Goal: Information Seeking & Learning: Compare options

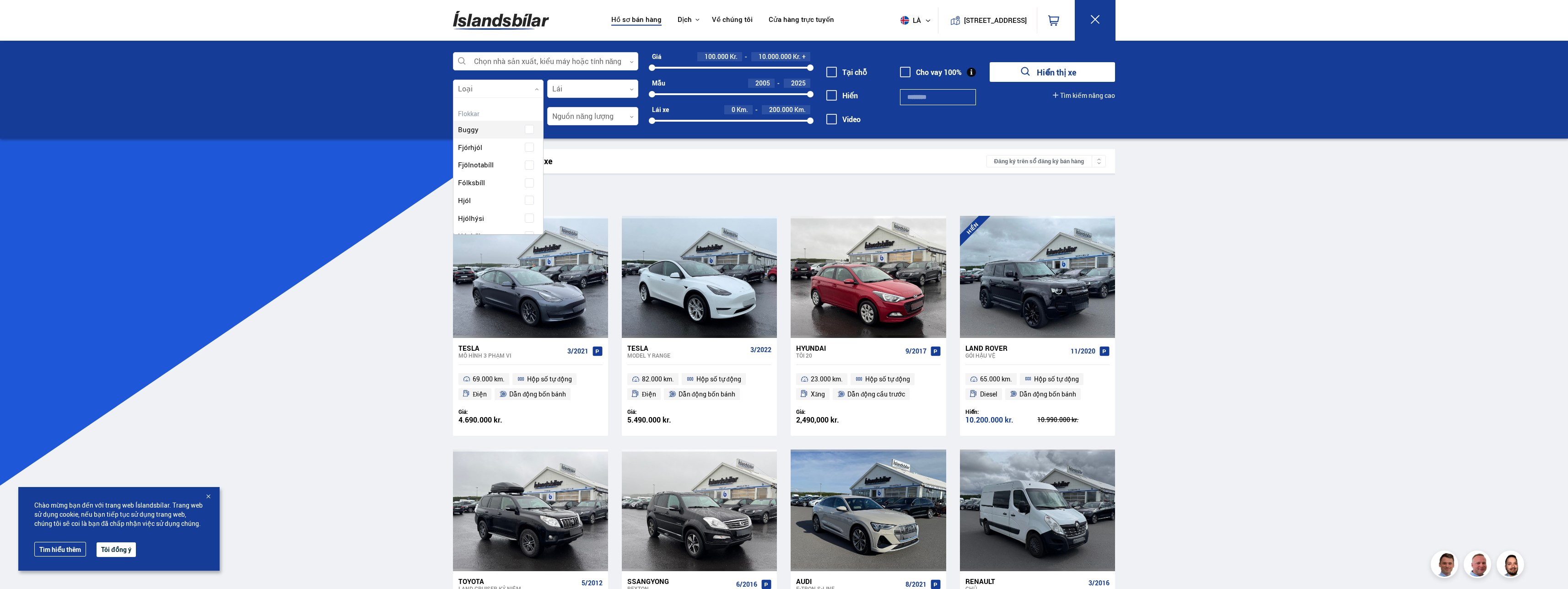
click at [529, 89] on div at bounding box center [499, 89] width 91 height 18
click at [644, 157] on div "Kết quả tìm kiếm 299 xe" at bounding box center [724, 161] width 525 height 10
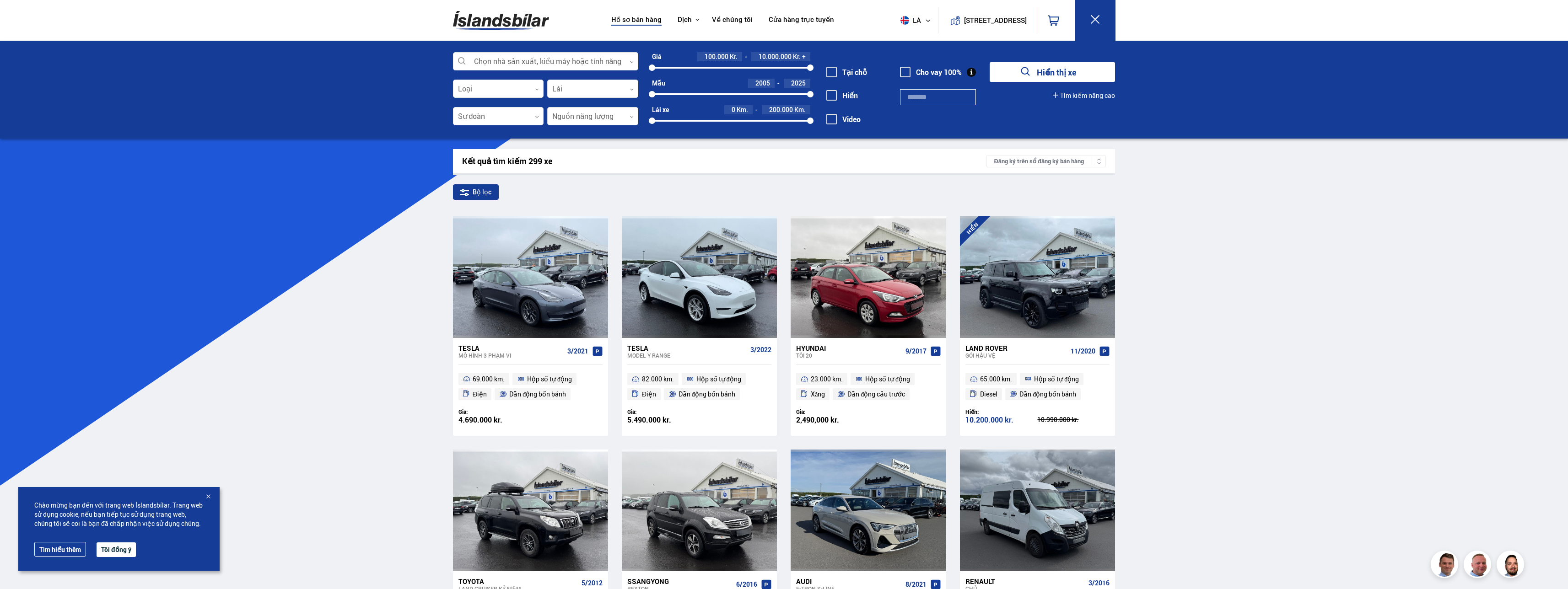
click at [622, 115] on div at bounding box center [593, 117] width 91 height 18
click at [562, 228] on div "Xăng Diesel Hybrid Plug-in hybrid Điện" at bounding box center [593, 186] width 90 height 102
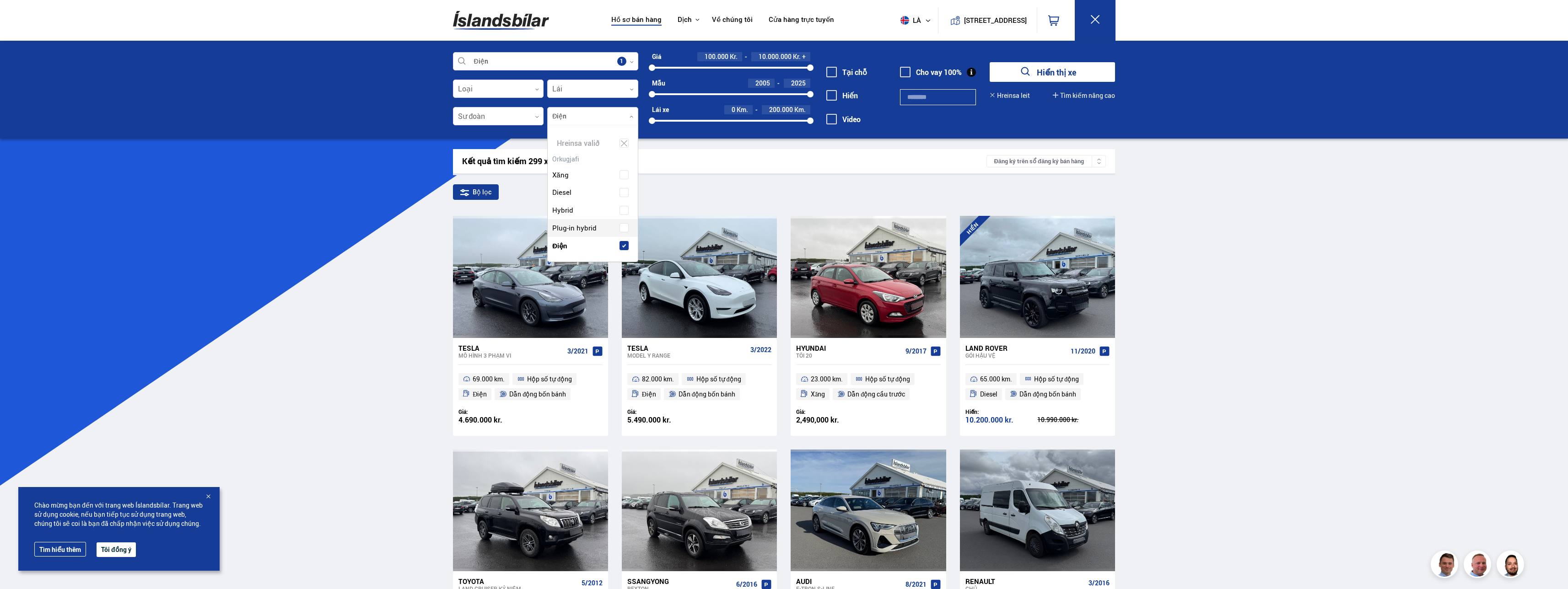
scroll to position [138, 94]
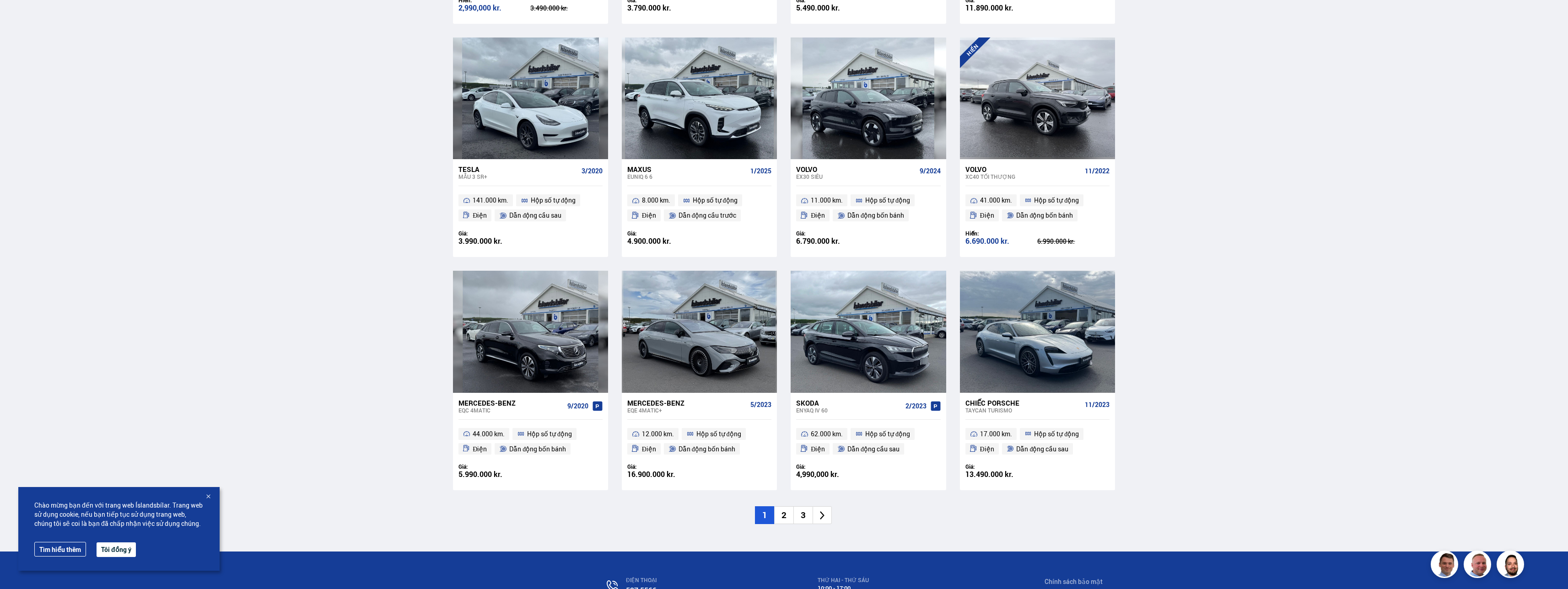
scroll to position [1095, 0]
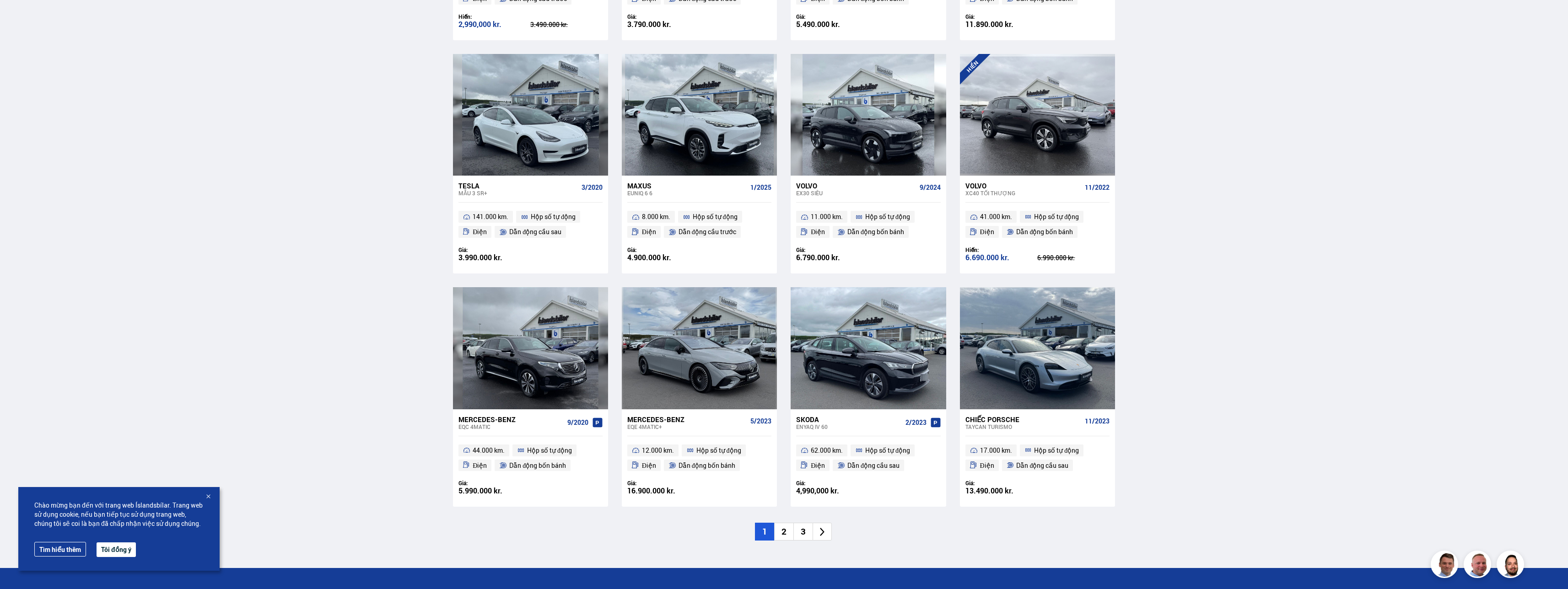
click at [788, 529] on li "2" at bounding box center [784, 531] width 19 height 18
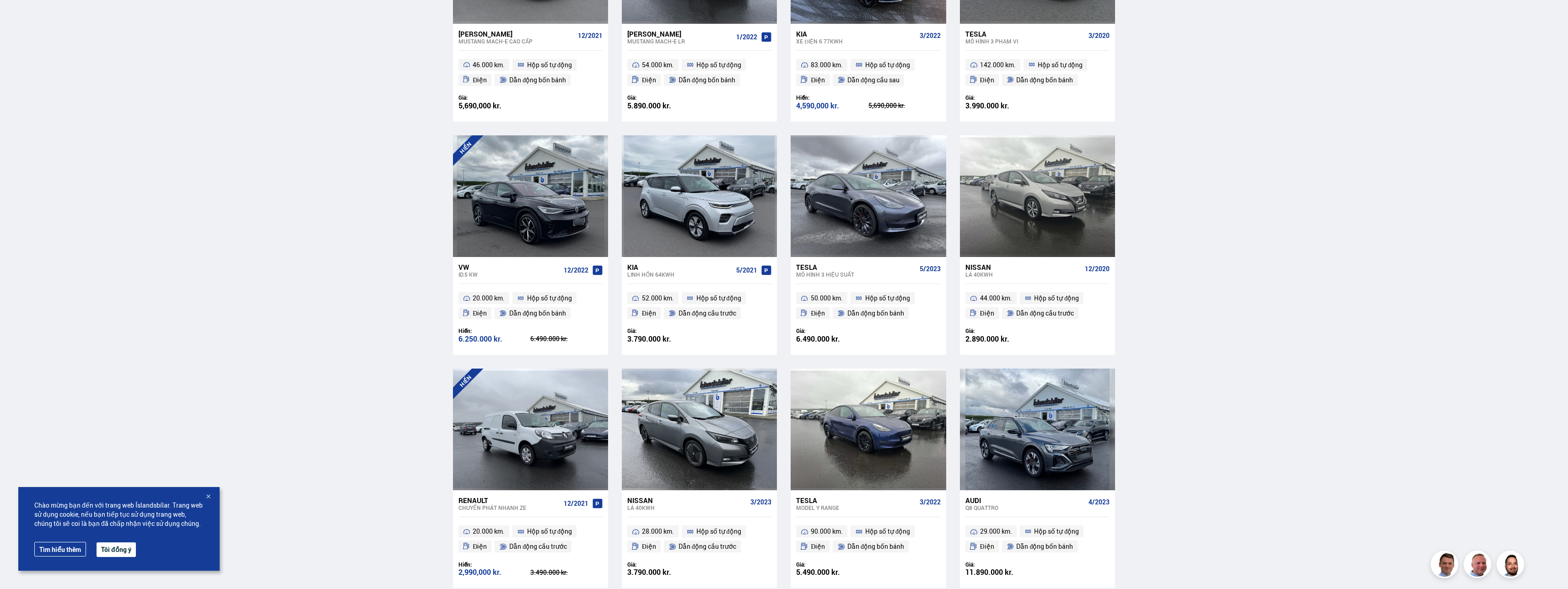
scroll to position [414, 0]
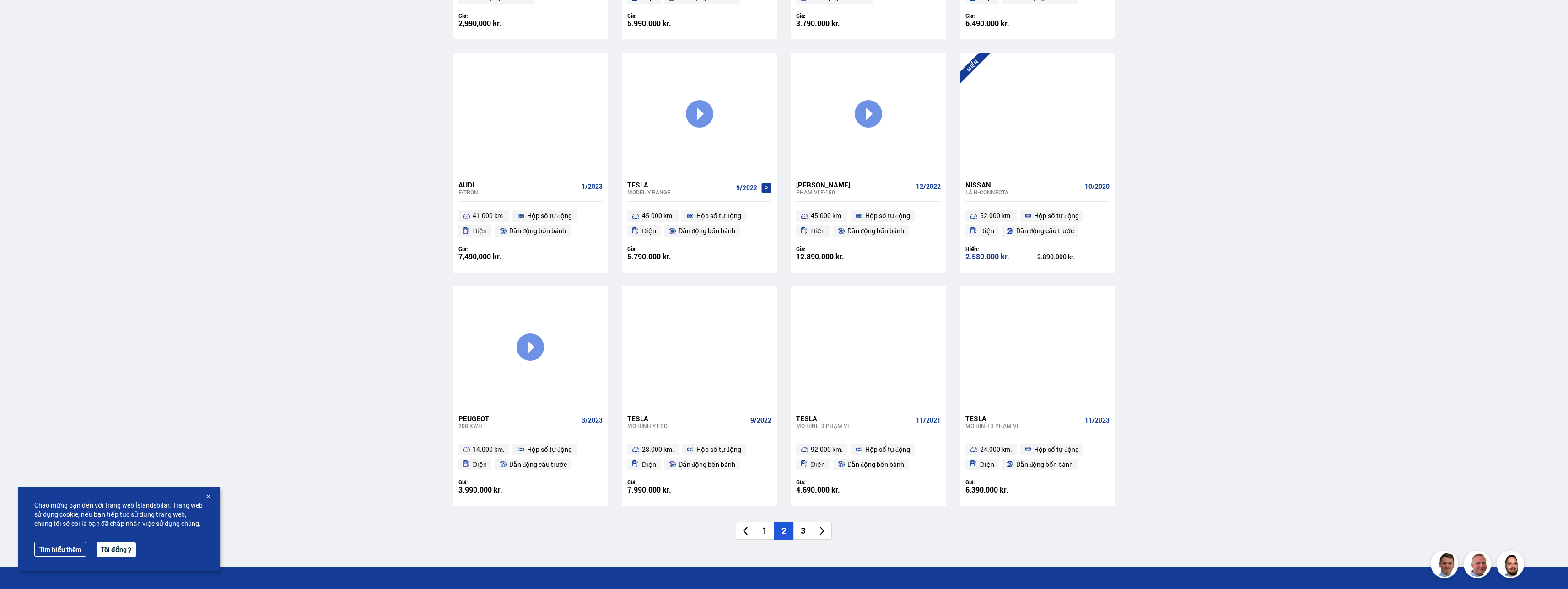
scroll to position [1098, 0]
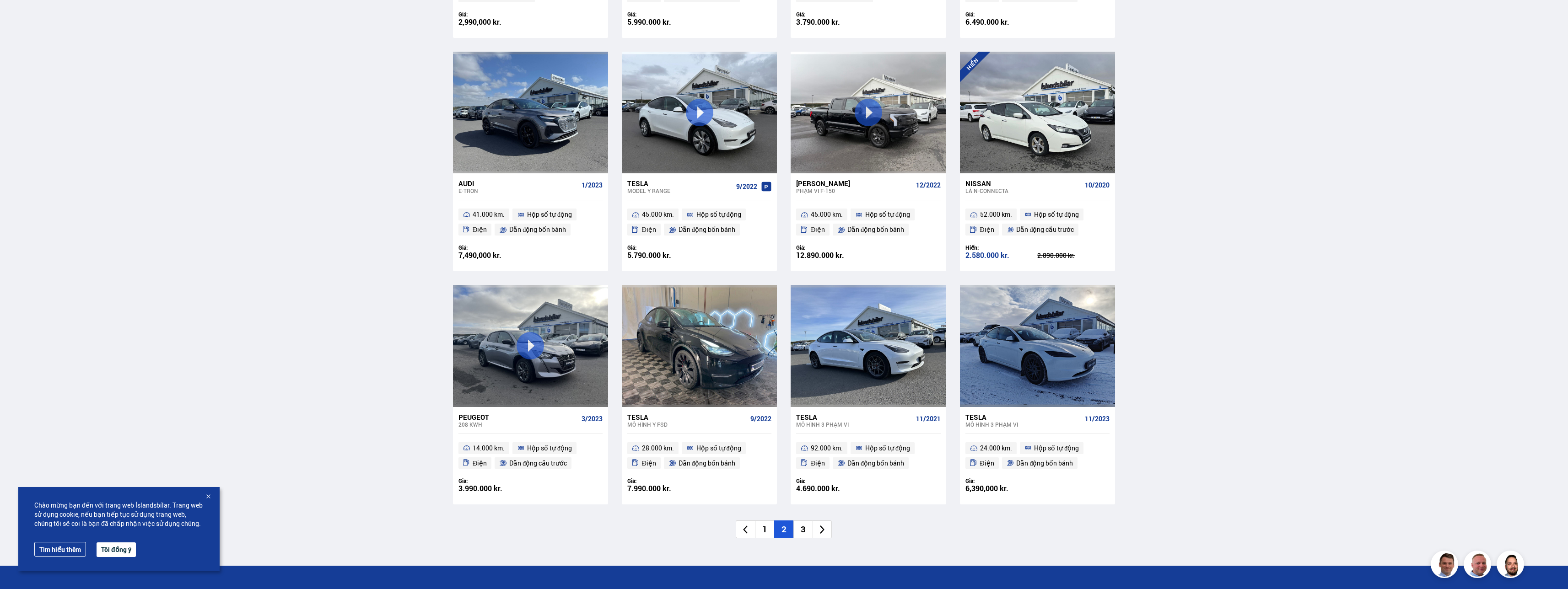
click at [804, 528] on li "3" at bounding box center [803, 529] width 19 height 18
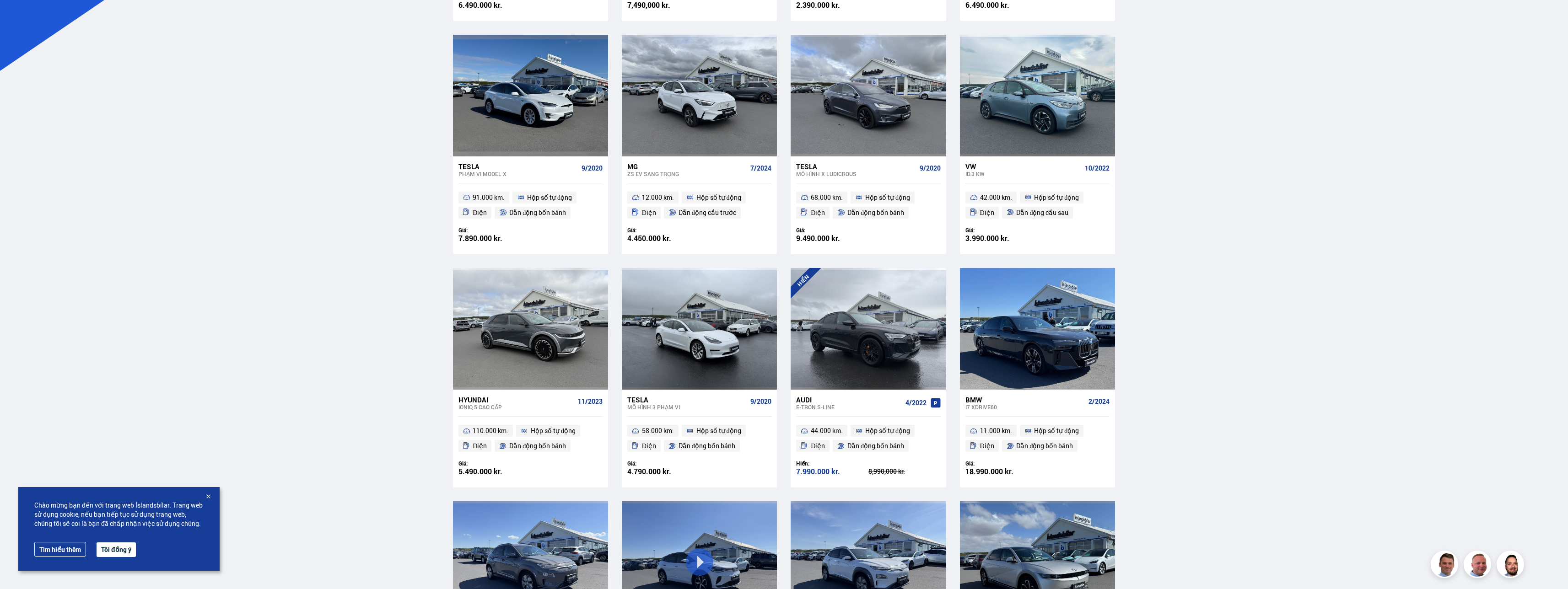
scroll to position [254, 0]
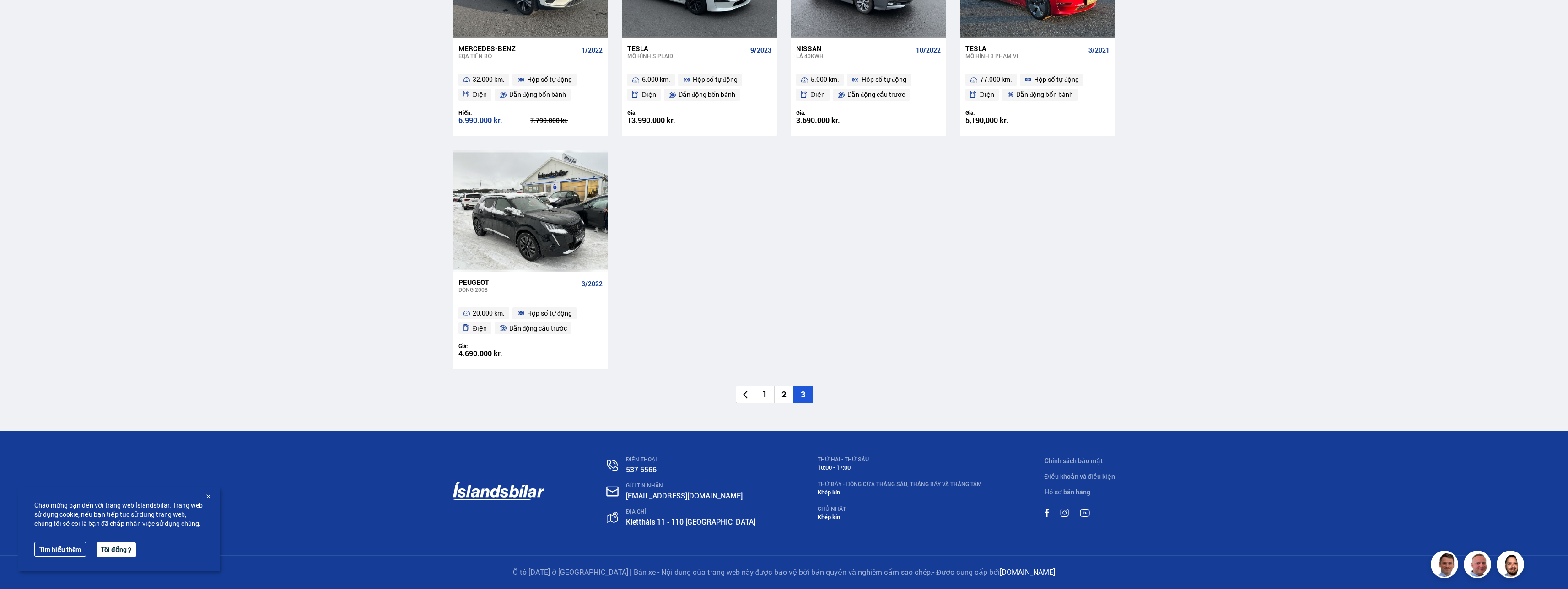
click at [762, 396] on li "1" at bounding box center [765, 394] width 19 height 18
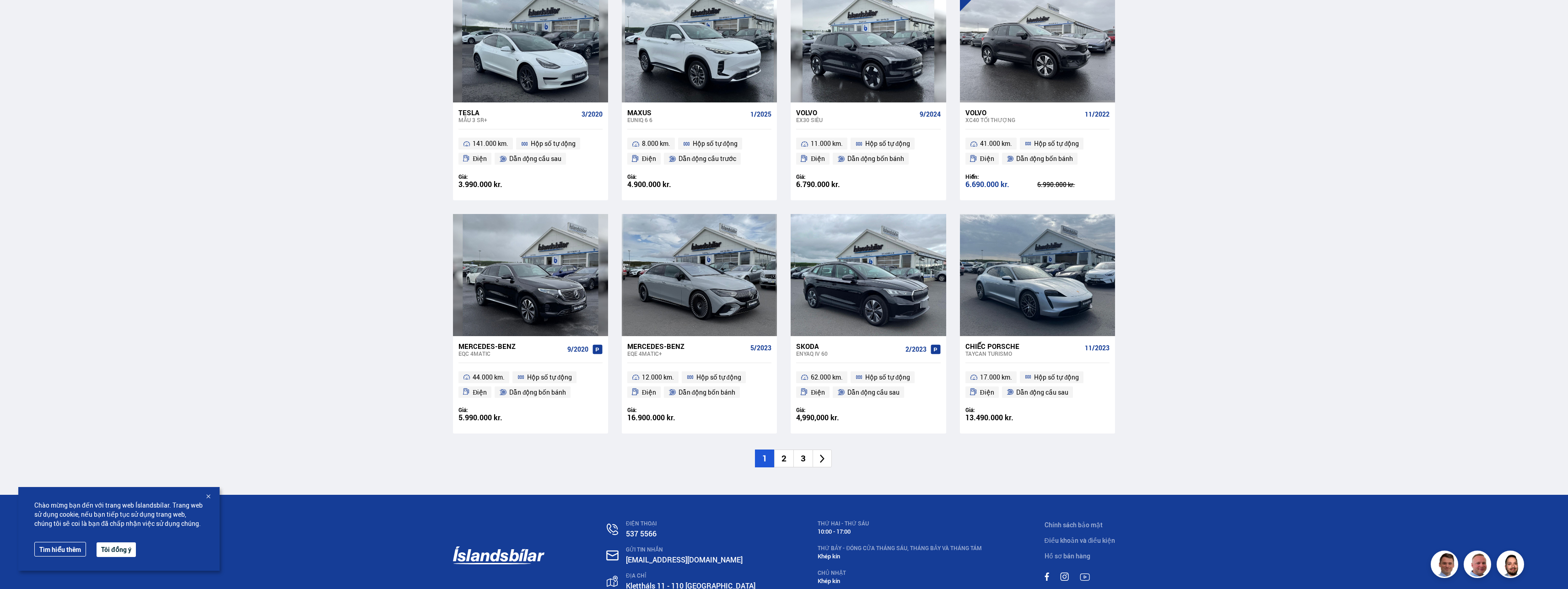
scroll to position [1233, 0]
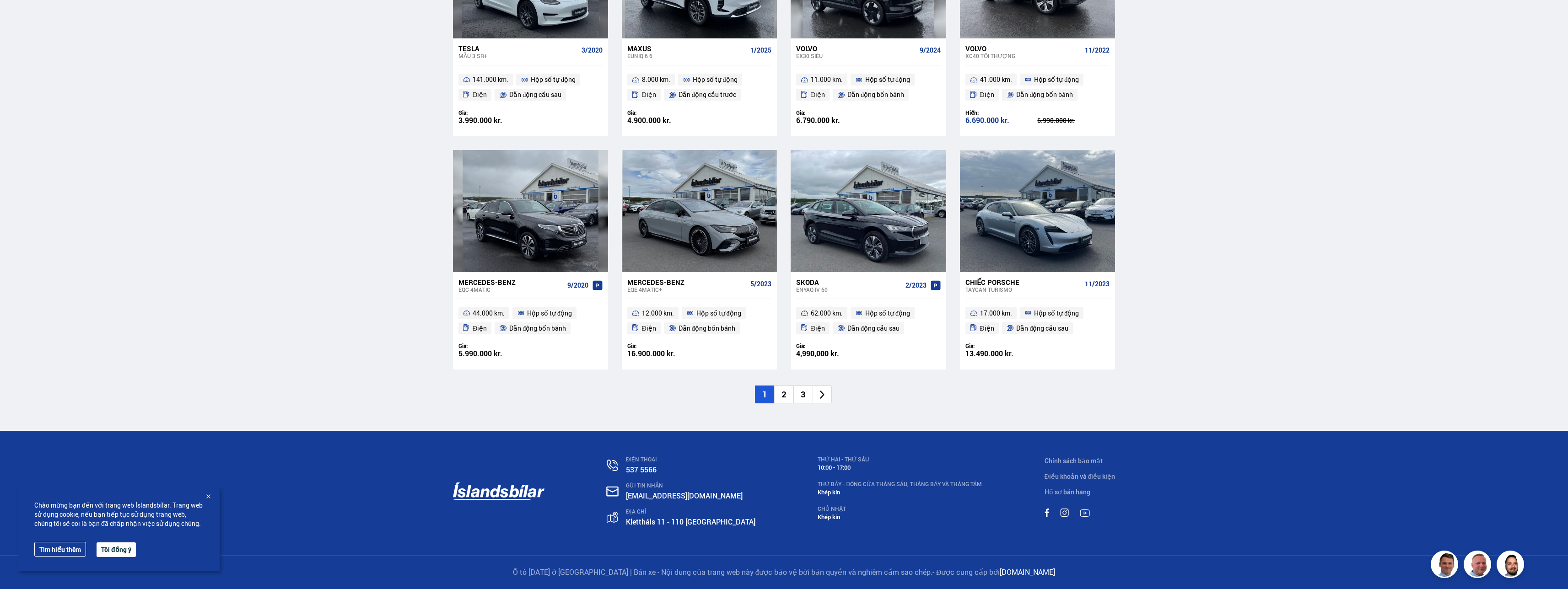
click at [786, 399] on li "2" at bounding box center [784, 394] width 19 height 18
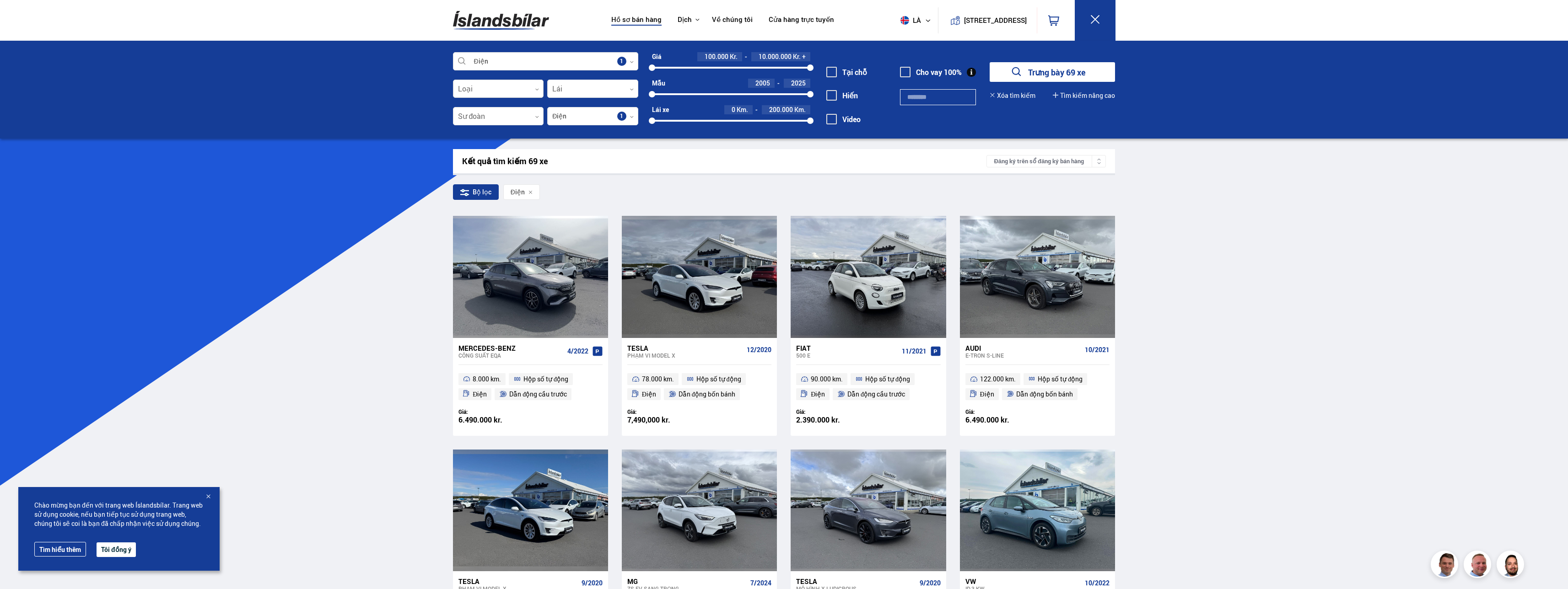
click at [524, 88] on div at bounding box center [499, 89] width 91 height 18
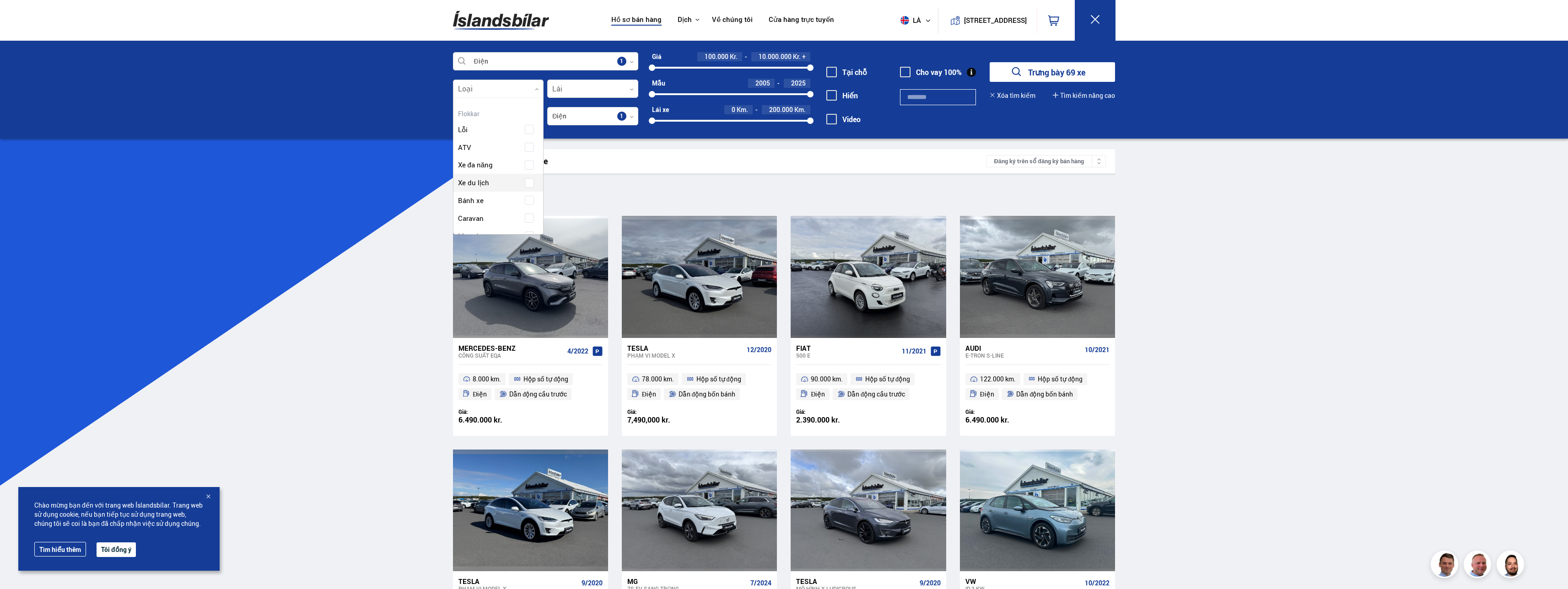
scroll to position [136, 88]
click at [524, 88] on div at bounding box center [499, 89] width 91 height 18
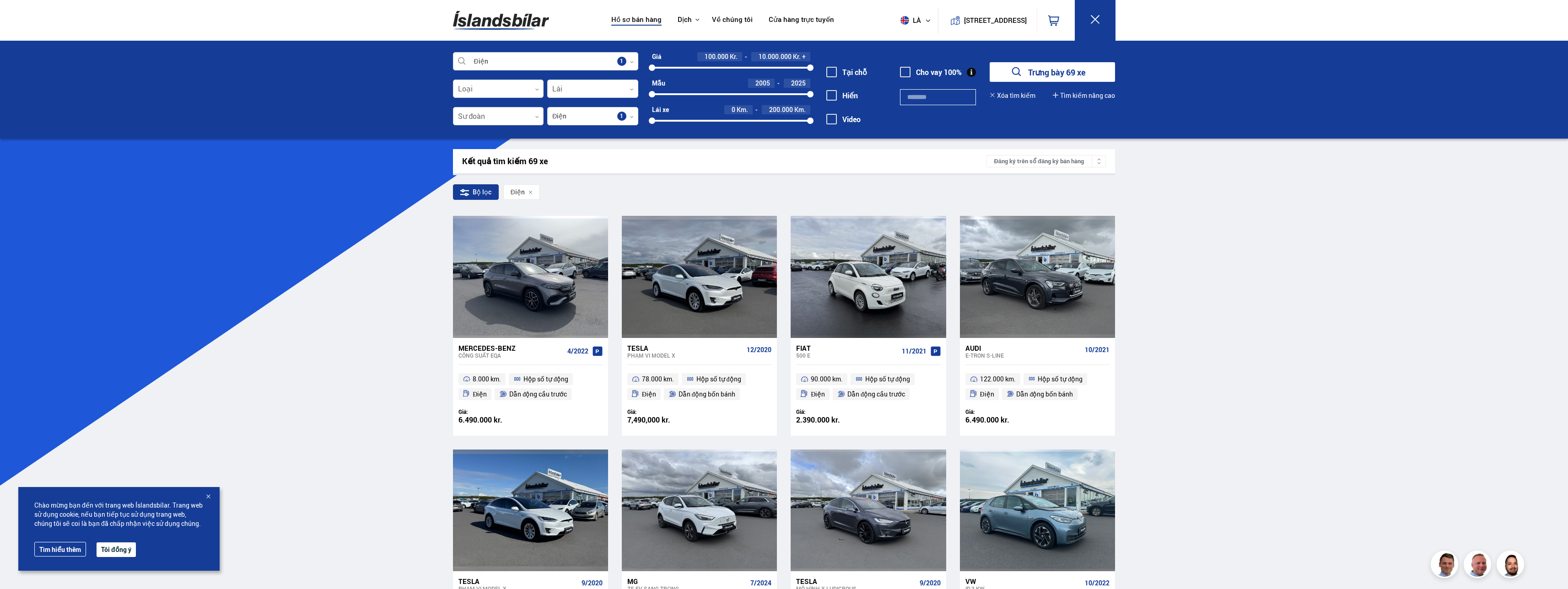
click at [533, 118] on div at bounding box center [499, 117] width 91 height 18
click at [526, 120] on div at bounding box center [499, 117] width 91 height 18
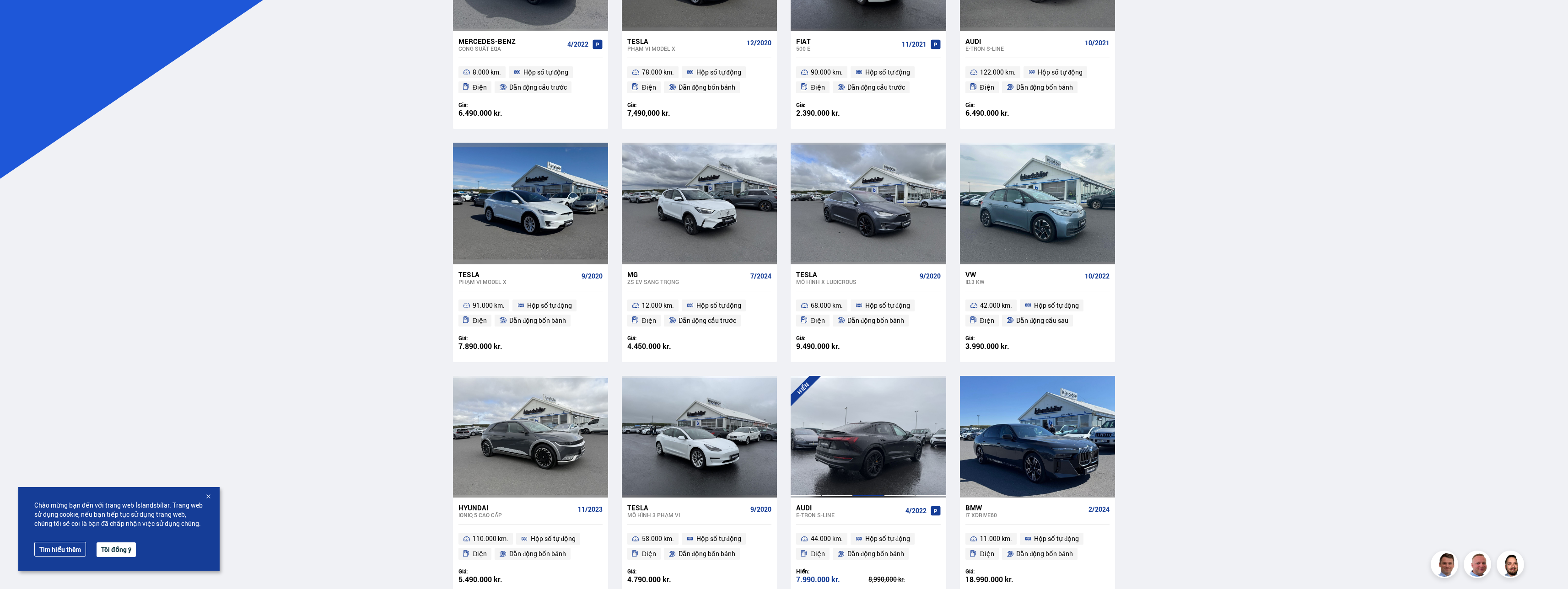
scroll to position [412, 0]
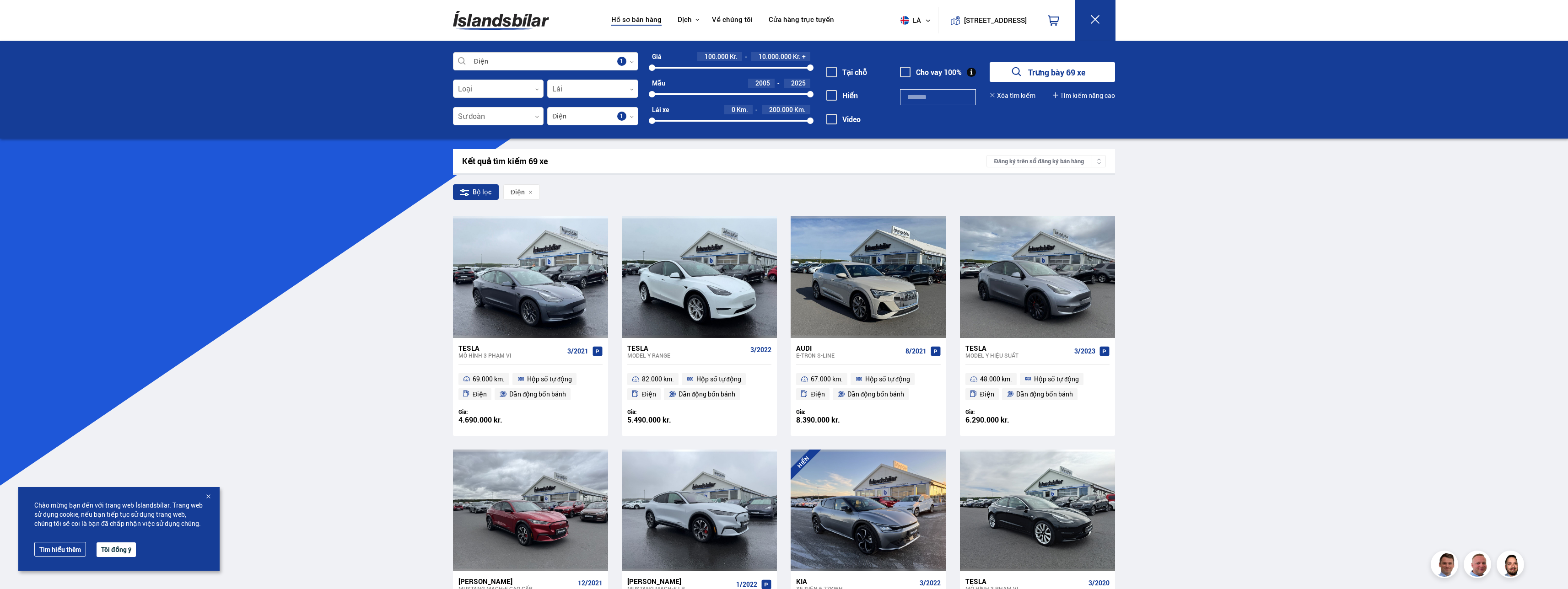
click at [531, 61] on div at bounding box center [545, 61] width 185 height 18
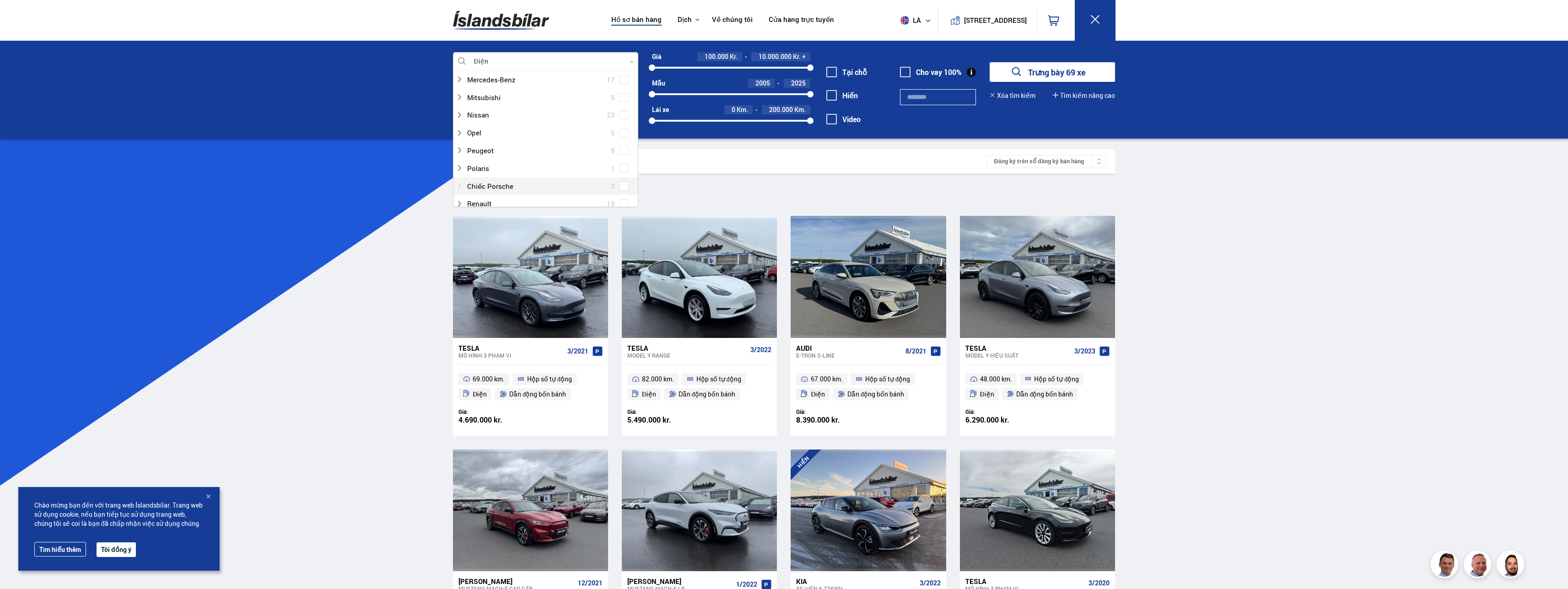
scroll to position [412, 0]
click at [519, 76] on div at bounding box center [536, 74] width 161 height 13
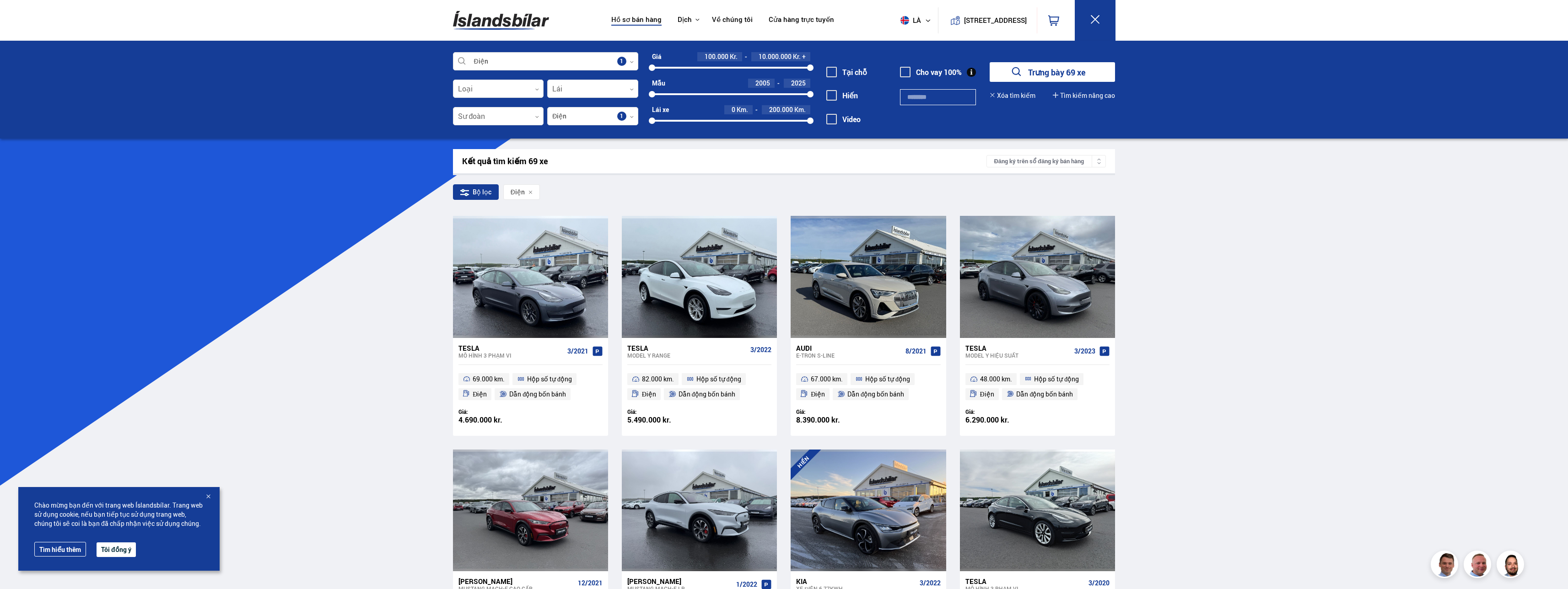
click at [963, 120] on div "Cho vay 100%" at bounding box center [938, 101] width 76 height 71
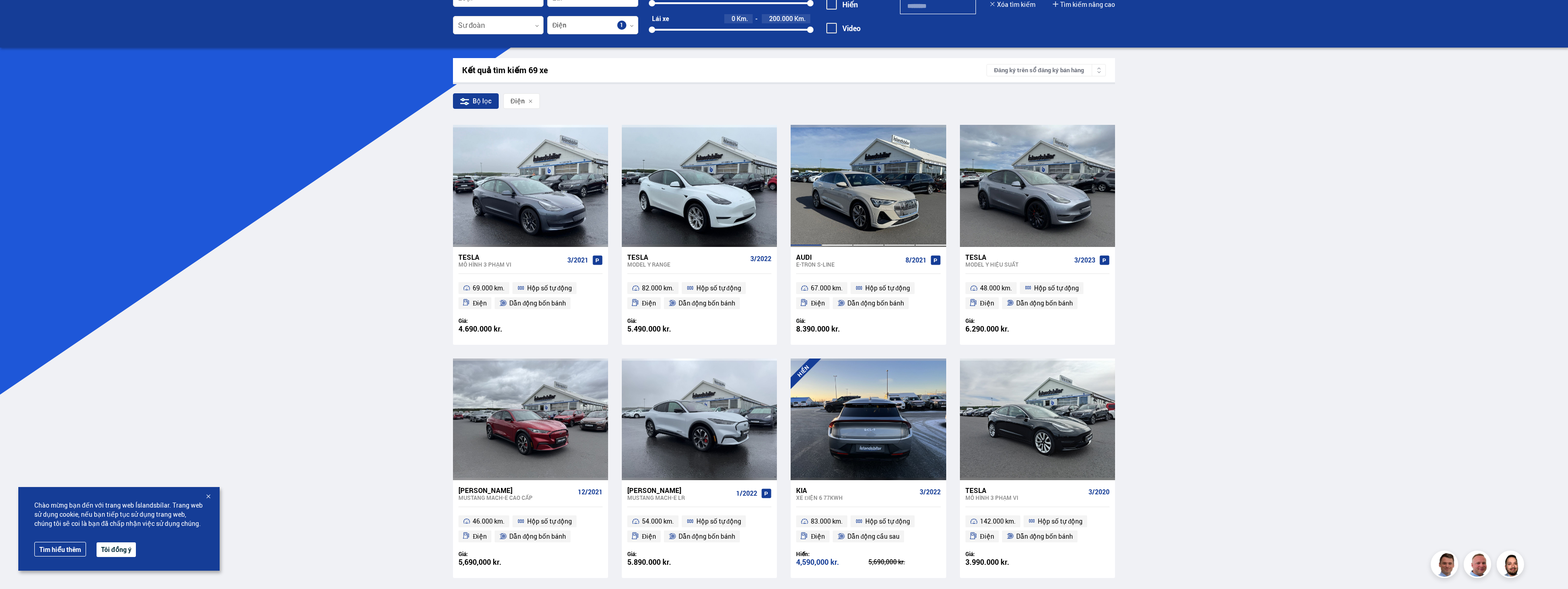
scroll to position [0, 0]
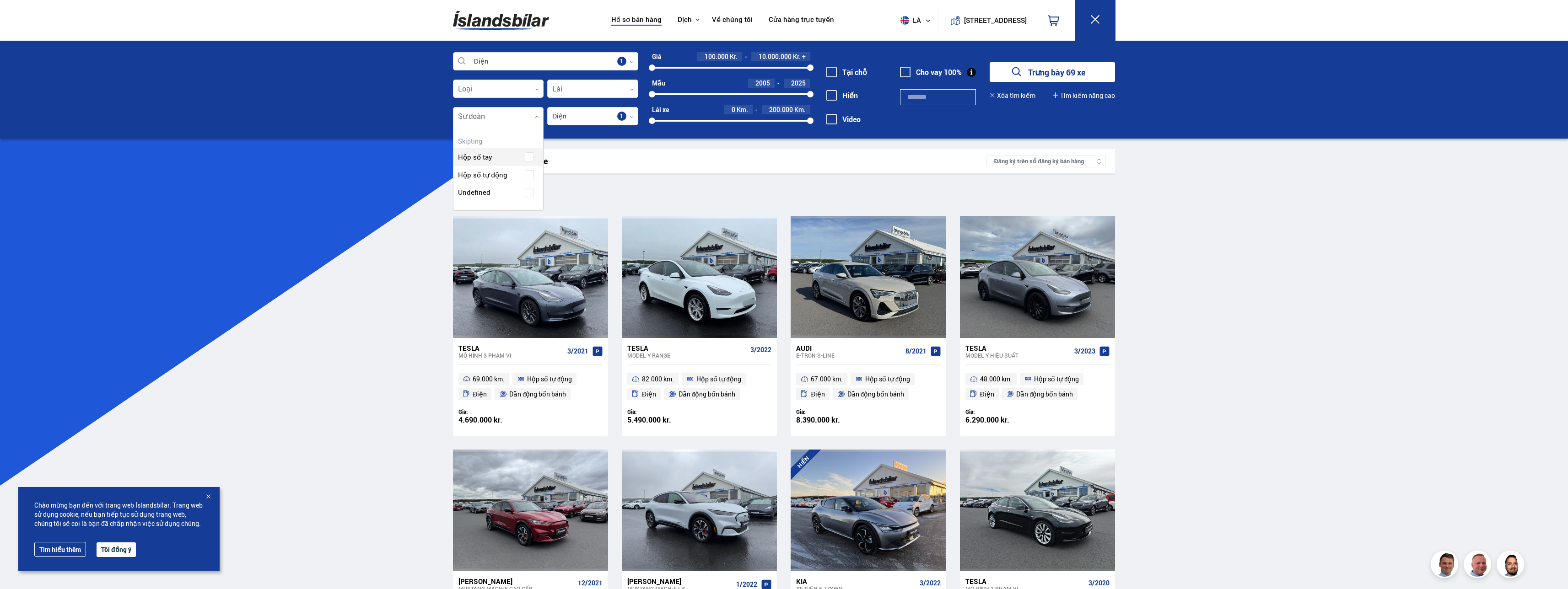
click at [528, 118] on div at bounding box center [499, 117] width 91 height 18
click at [525, 88] on div at bounding box center [499, 89] width 91 height 18
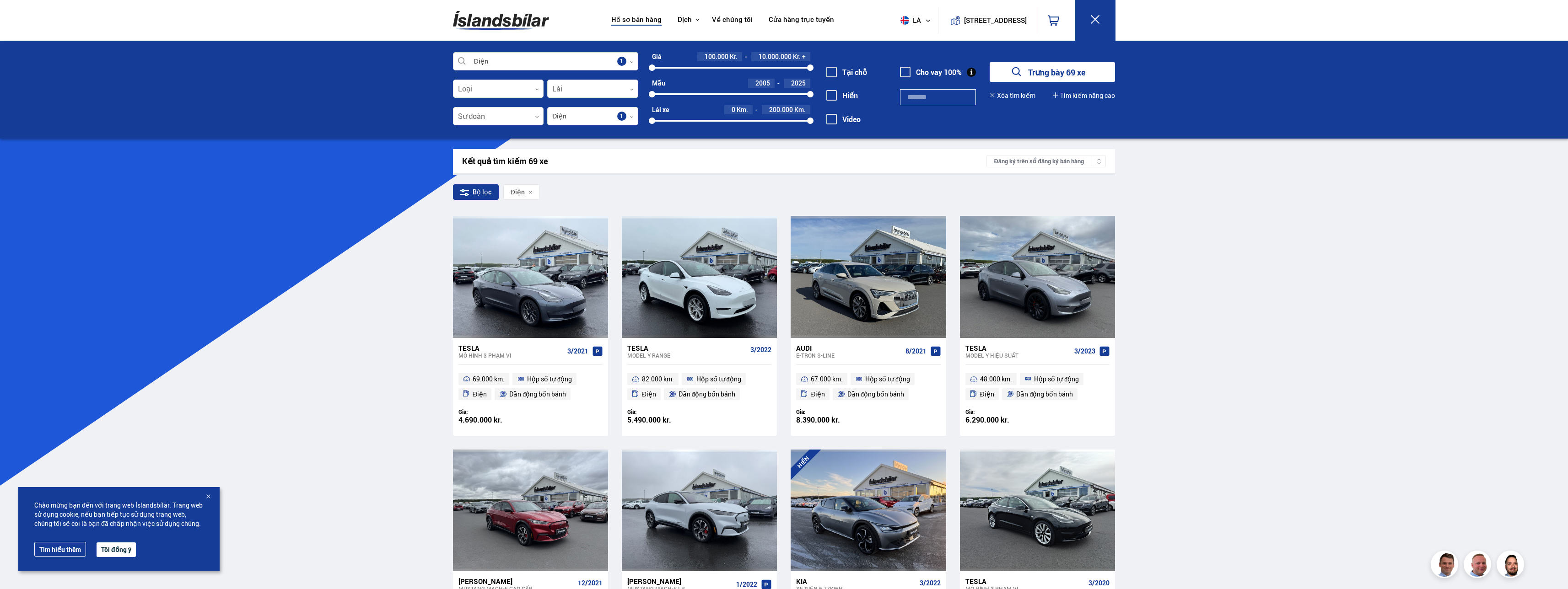
click at [620, 61] on div at bounding box center [545, 61] width 185 height 18
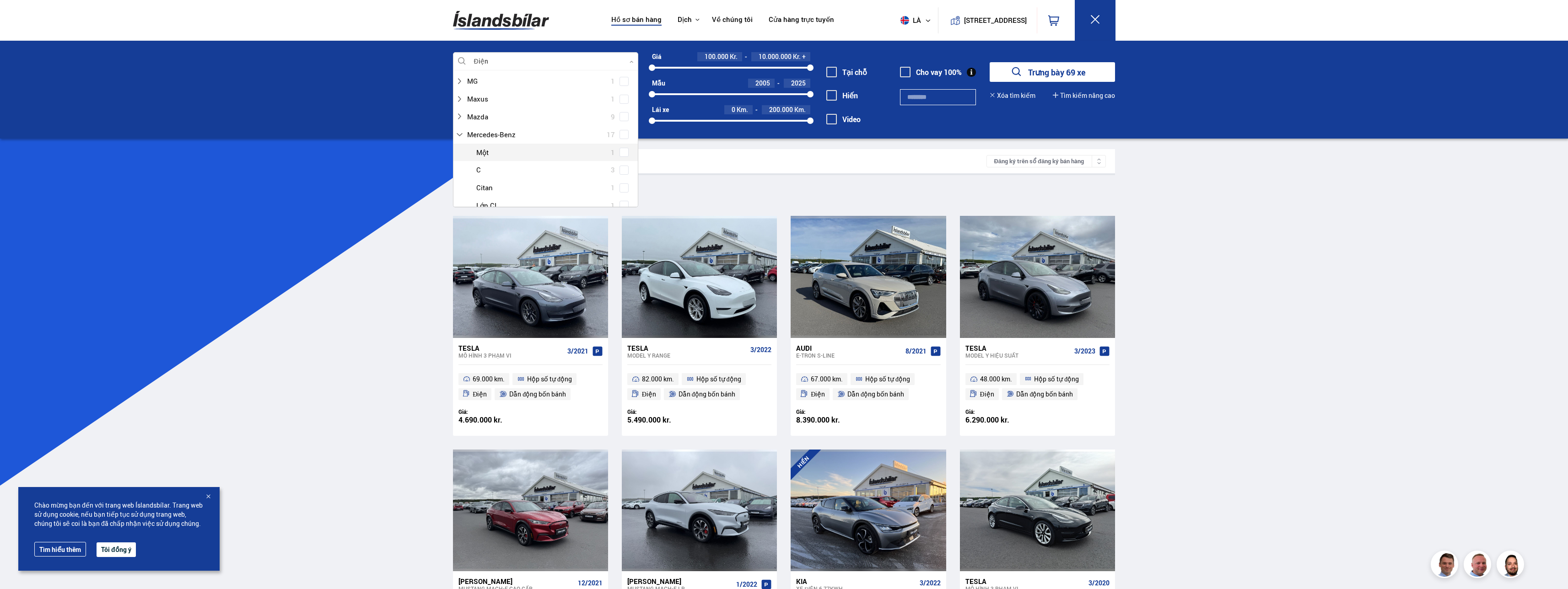
scroll to position [366, 0]
click at [622, 122] on span at bounding box center [624, 119] width 9 height 9
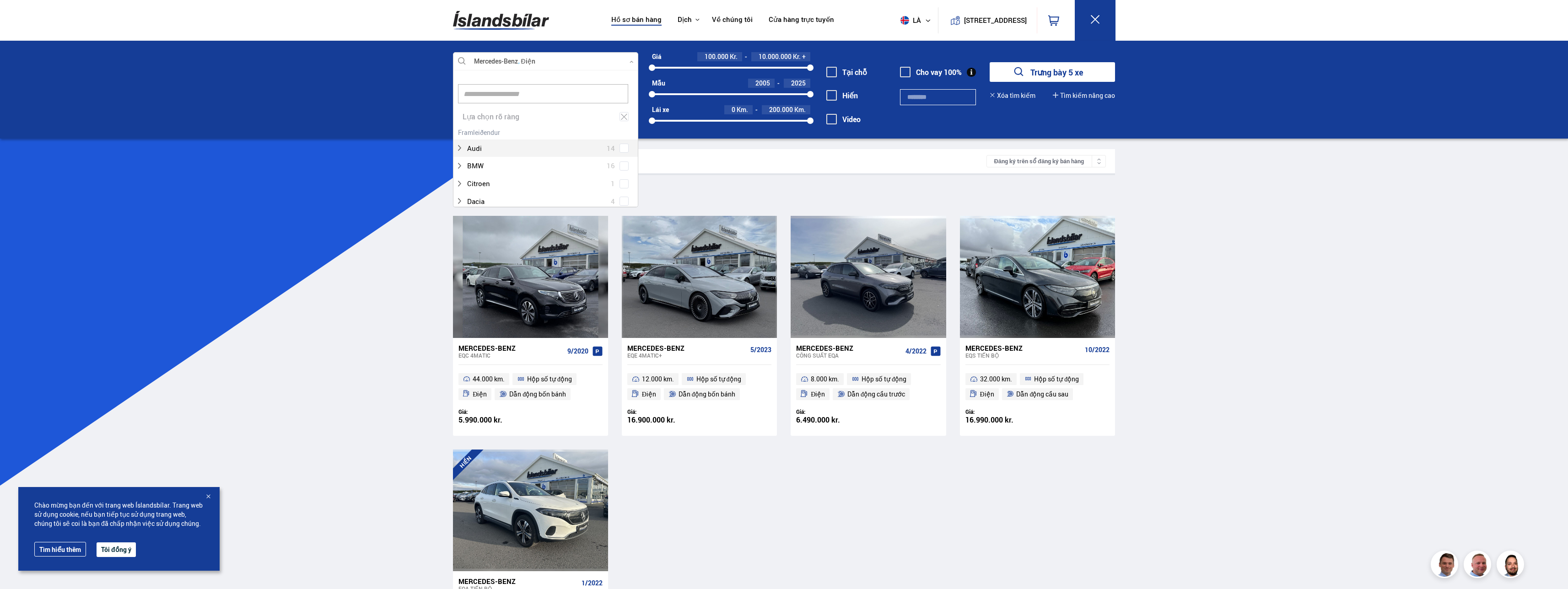
click at [799, 502] on div "Mercedes-Benz EQC 4MATIC 9/2020 44.000 km. Hộp số tự động Điện Dẫn động bốn bán…" at bounding box center [784, 442] width 662 height 453
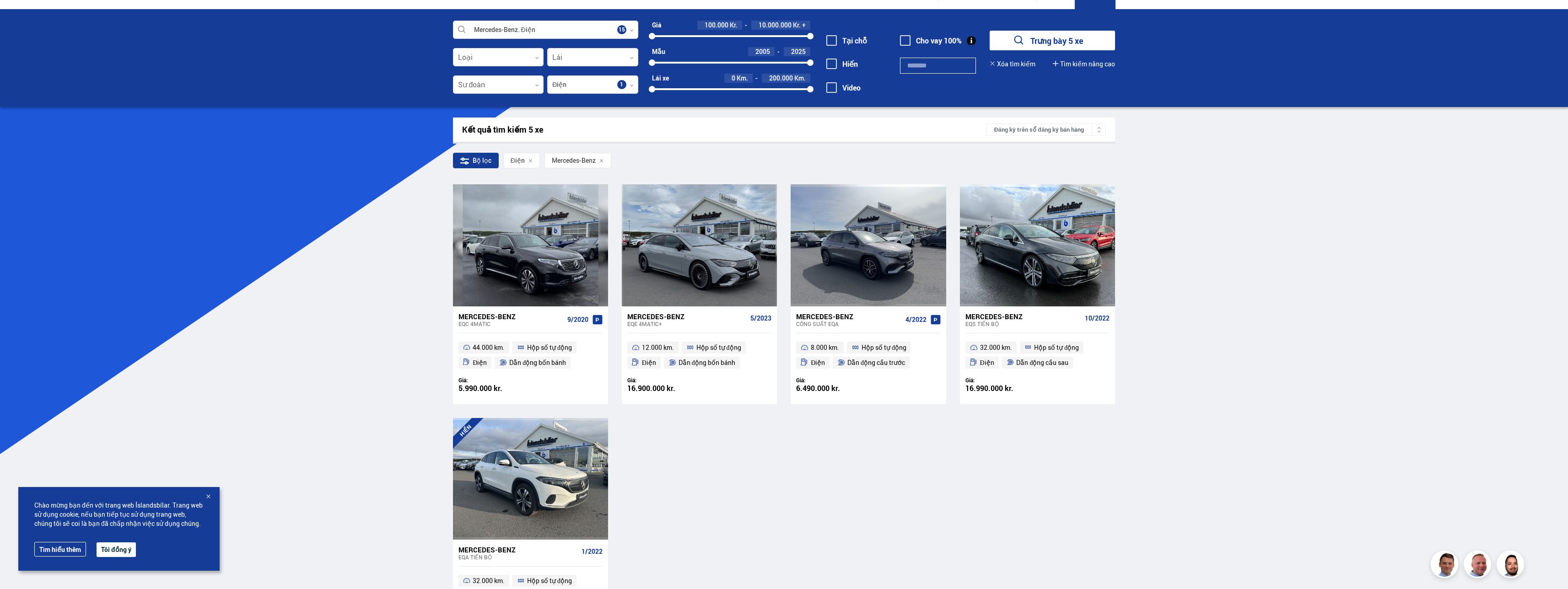
scroll to position [91, 0]
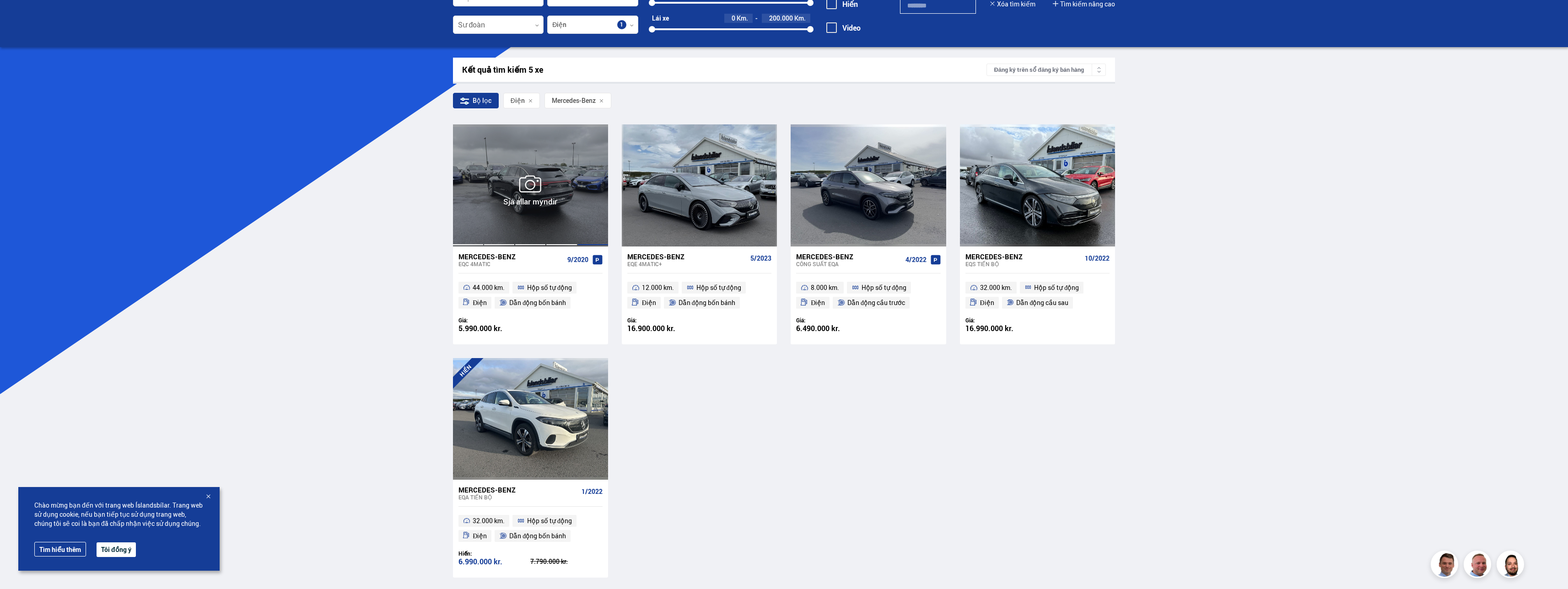
click at [581, 209] on div at bounding box center [593, 185] width 31 height 122
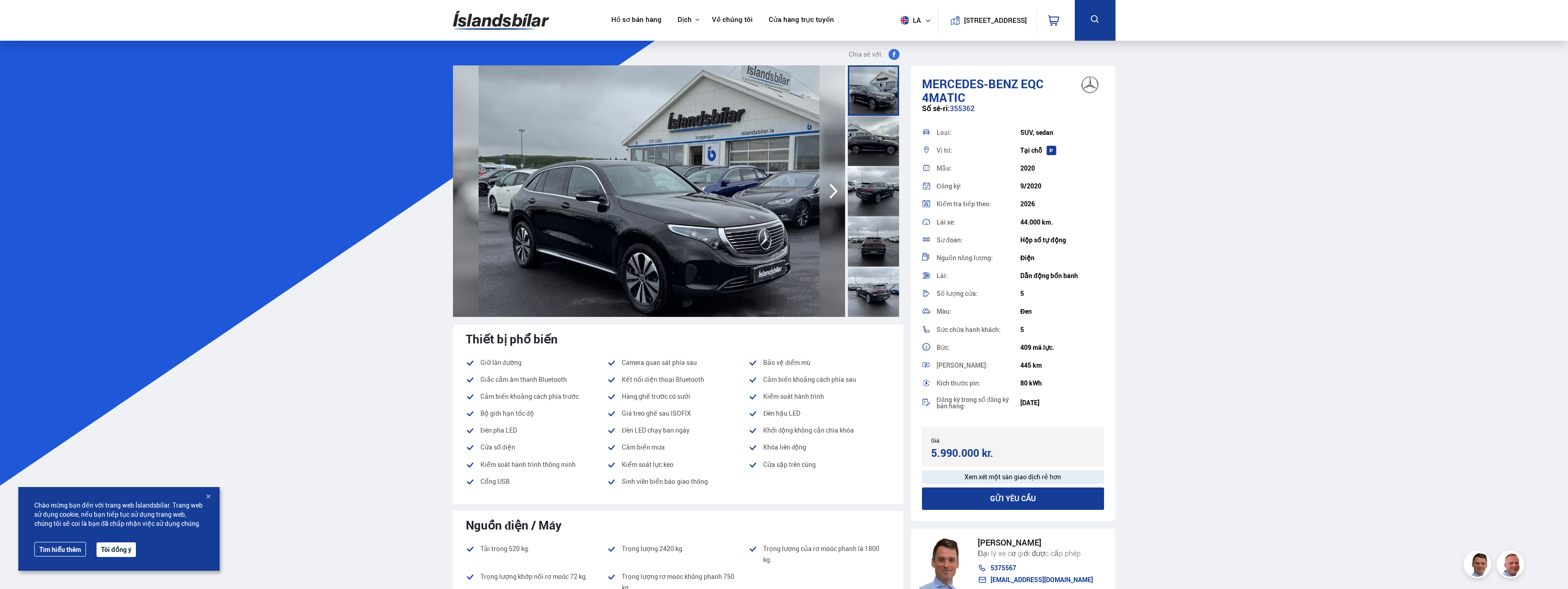
click at [833, 187] on icon "button" at bounding box center [834, 191] width 9 height 15
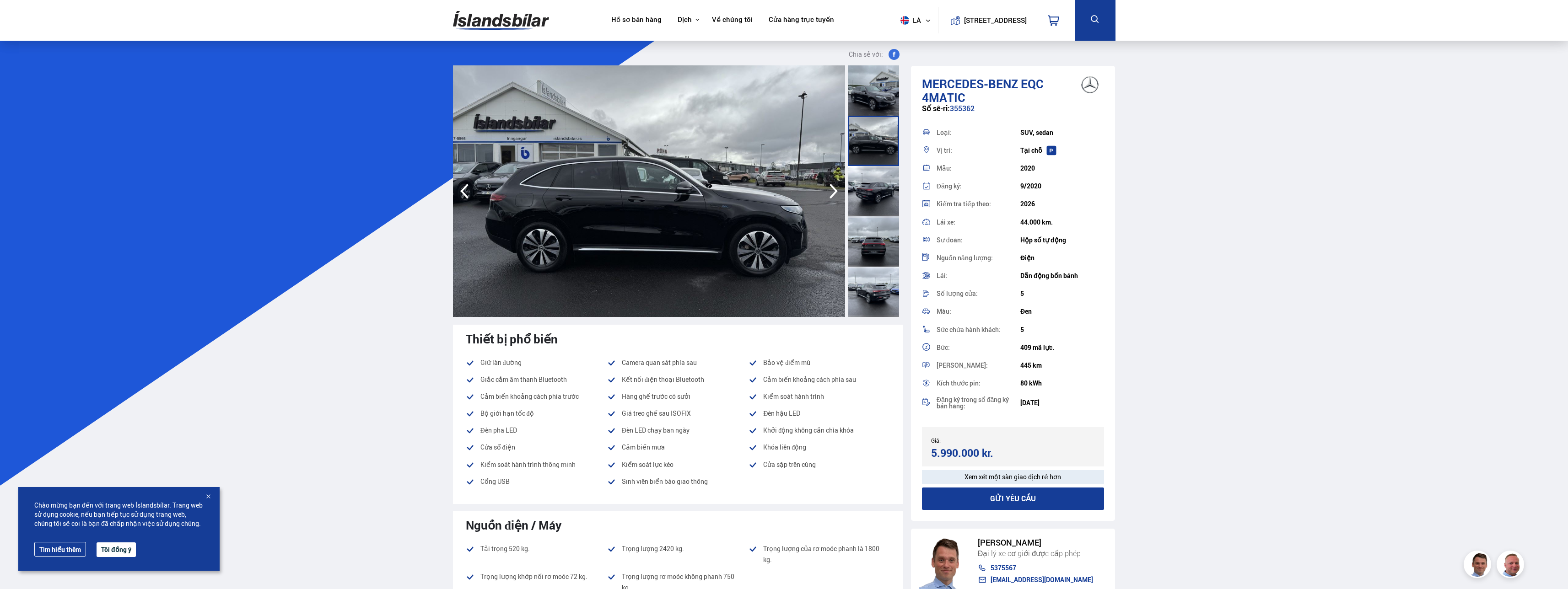
click at [834, 186] on icon "button" at bounding box center [834, 191] width 18 height 22
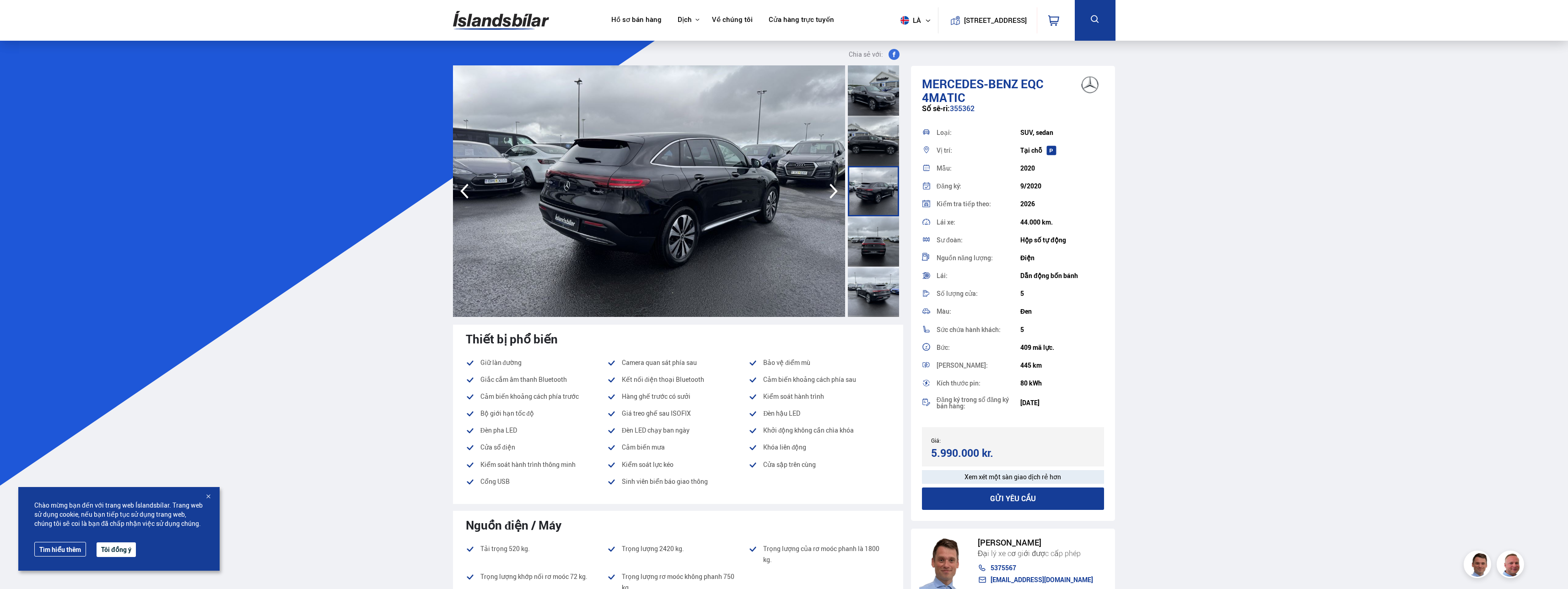
click at [835, 186] on icon "button" at bounding box center [834, 191] width 18 height 22
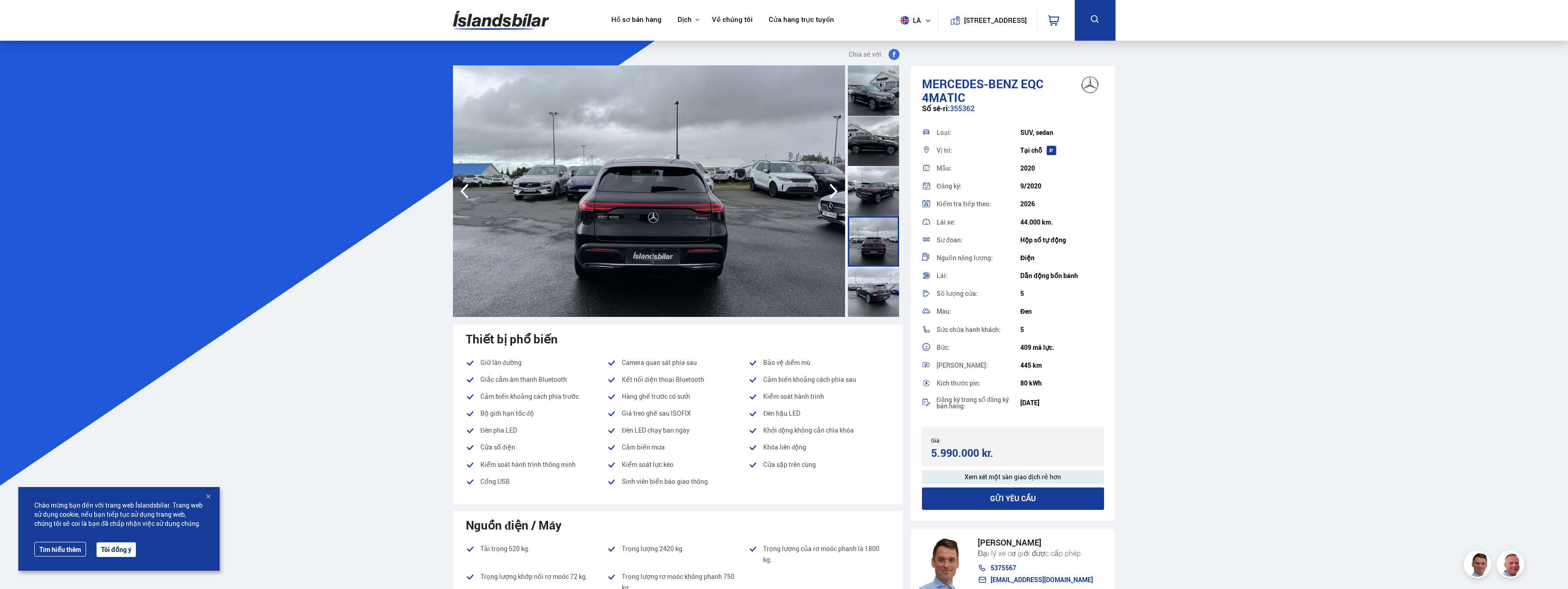
click at [835, 186] on icon "button" at bounding box center [834, 191] width 18 height 22
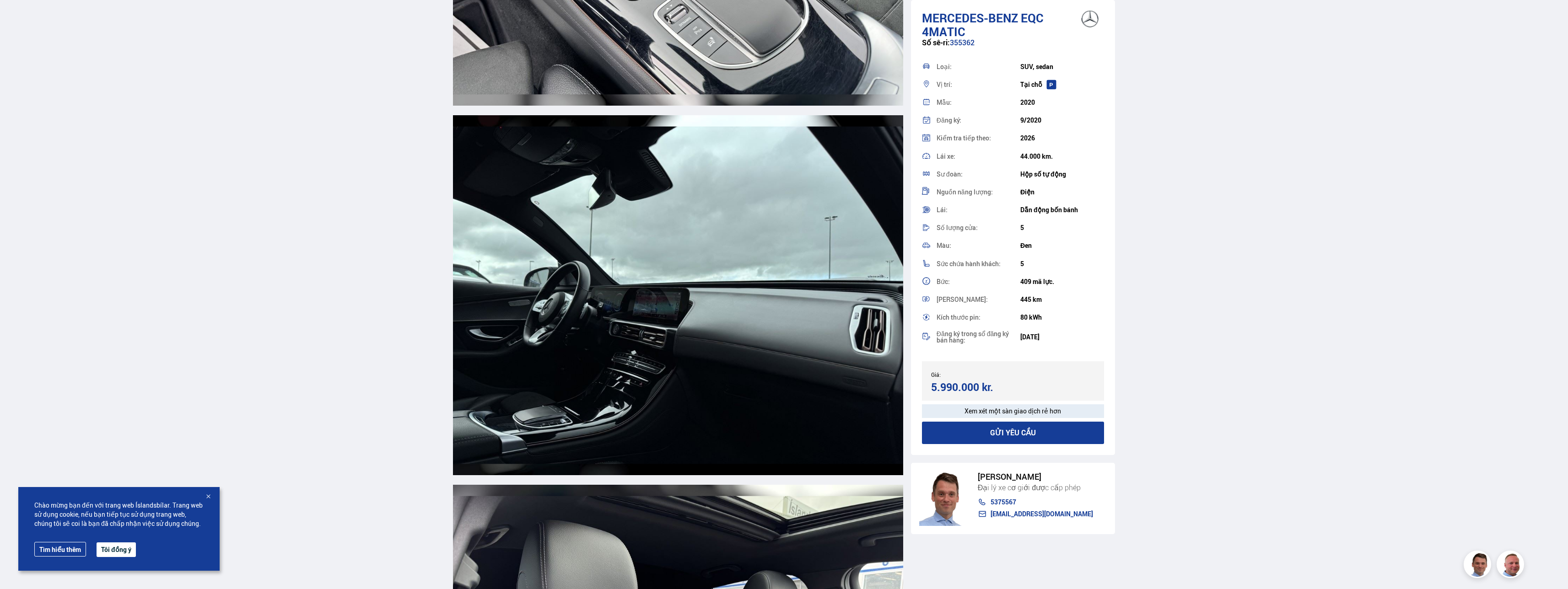
scroll to position [6175, 0]
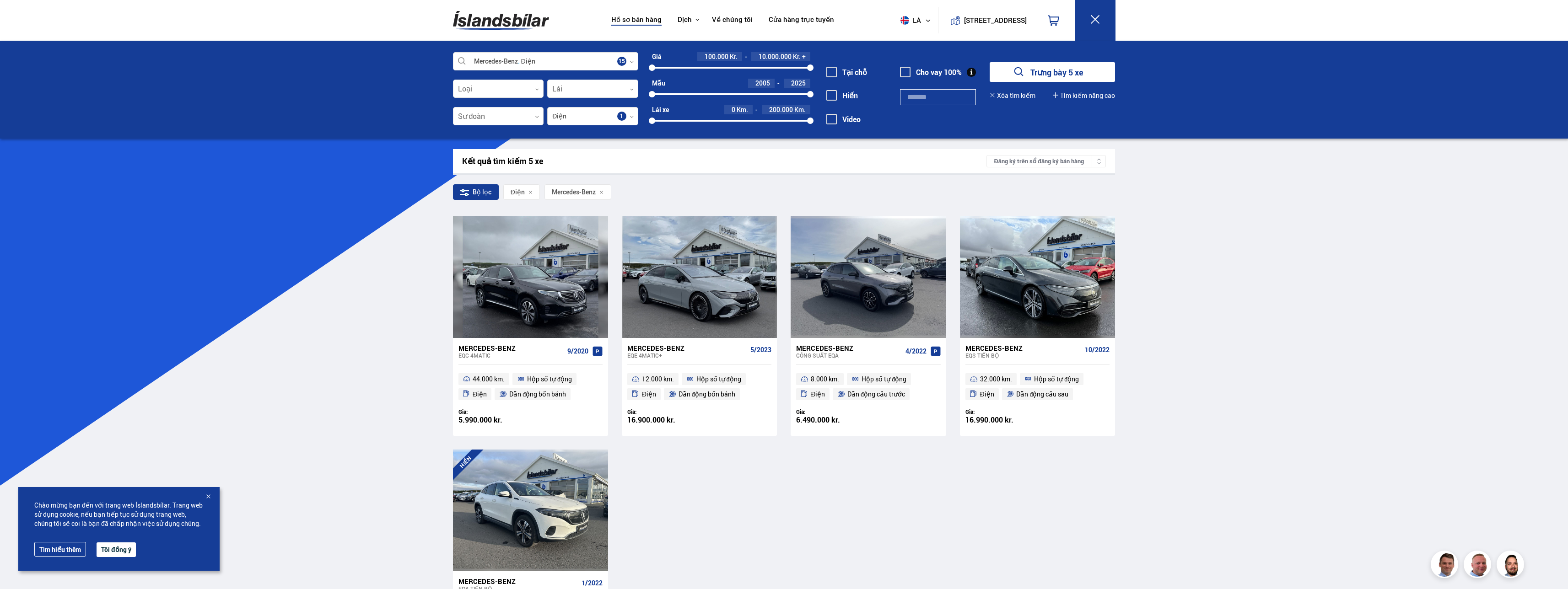
click at [601, 112] on div at bounding box center [593, 117] width 91 height 18
click at [624, 229] on span at bounding box center [624, 228] width 9 height 9
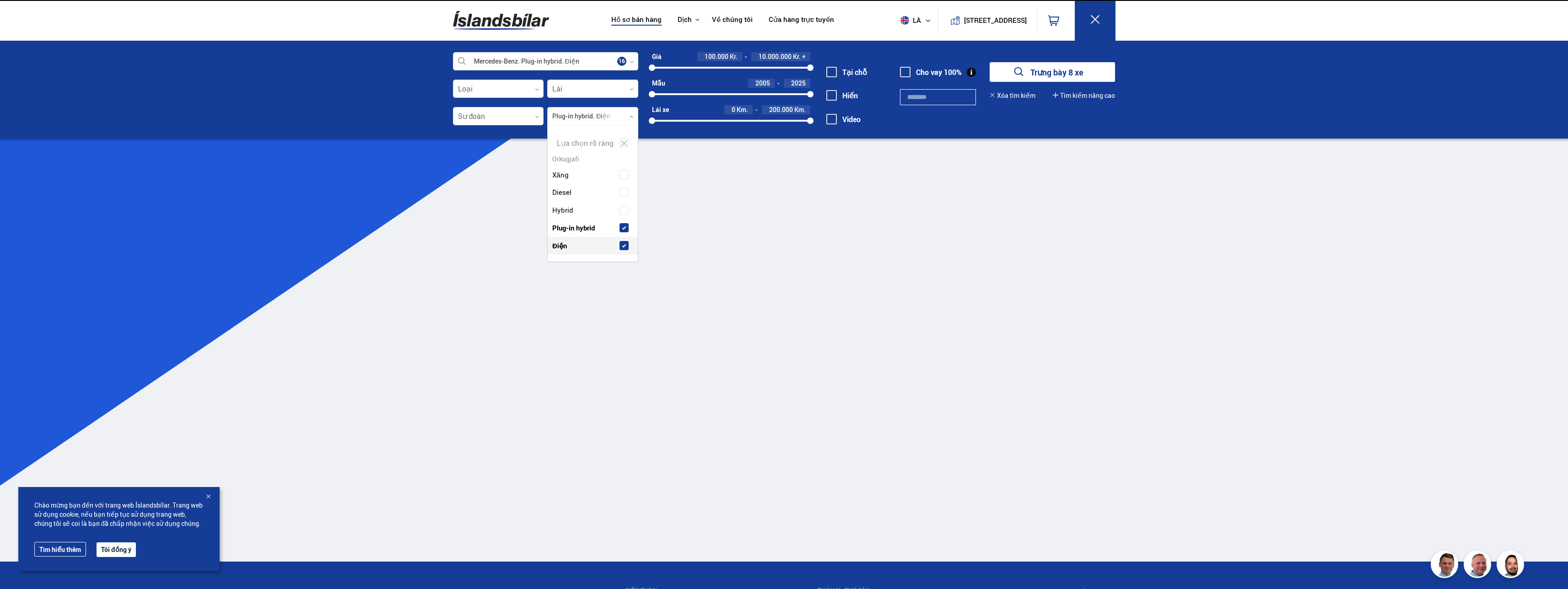
click at [623, 244] on span at bounding box center [624, 246] width 4 height 4
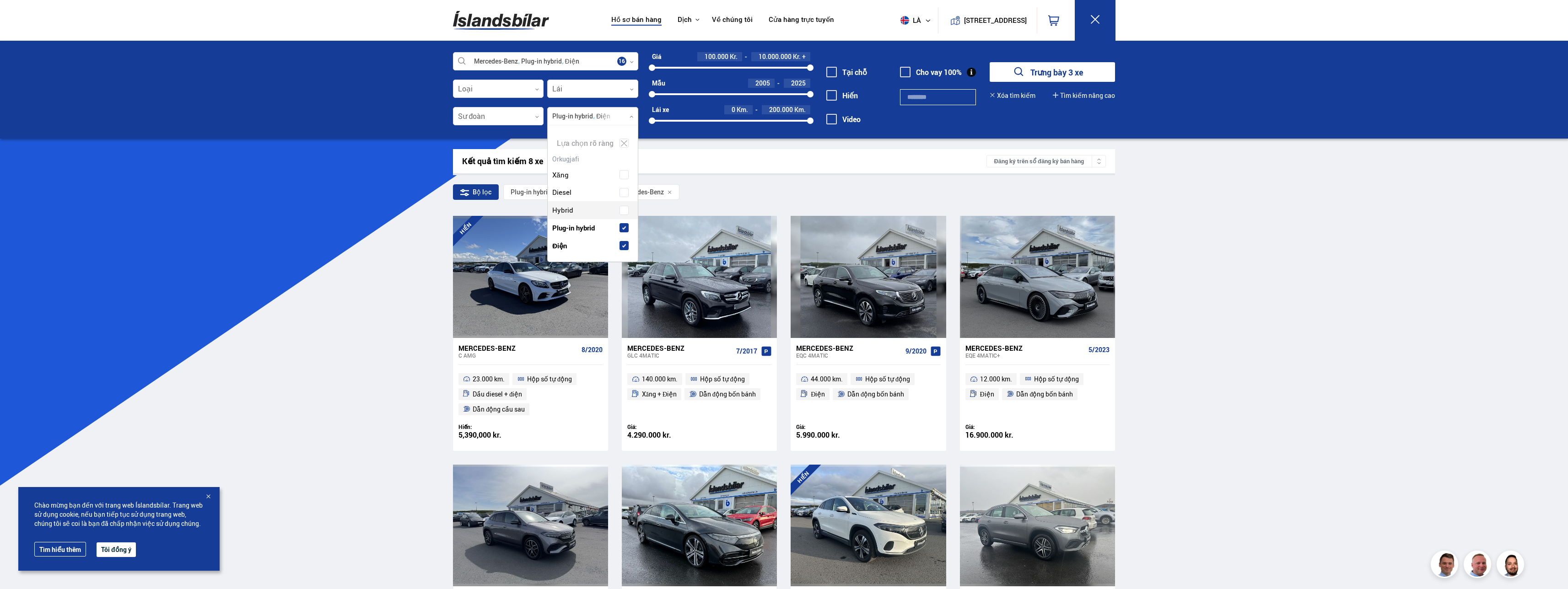
click at [622, 209] on span at bounding box center [624, 211] width 4 height 4
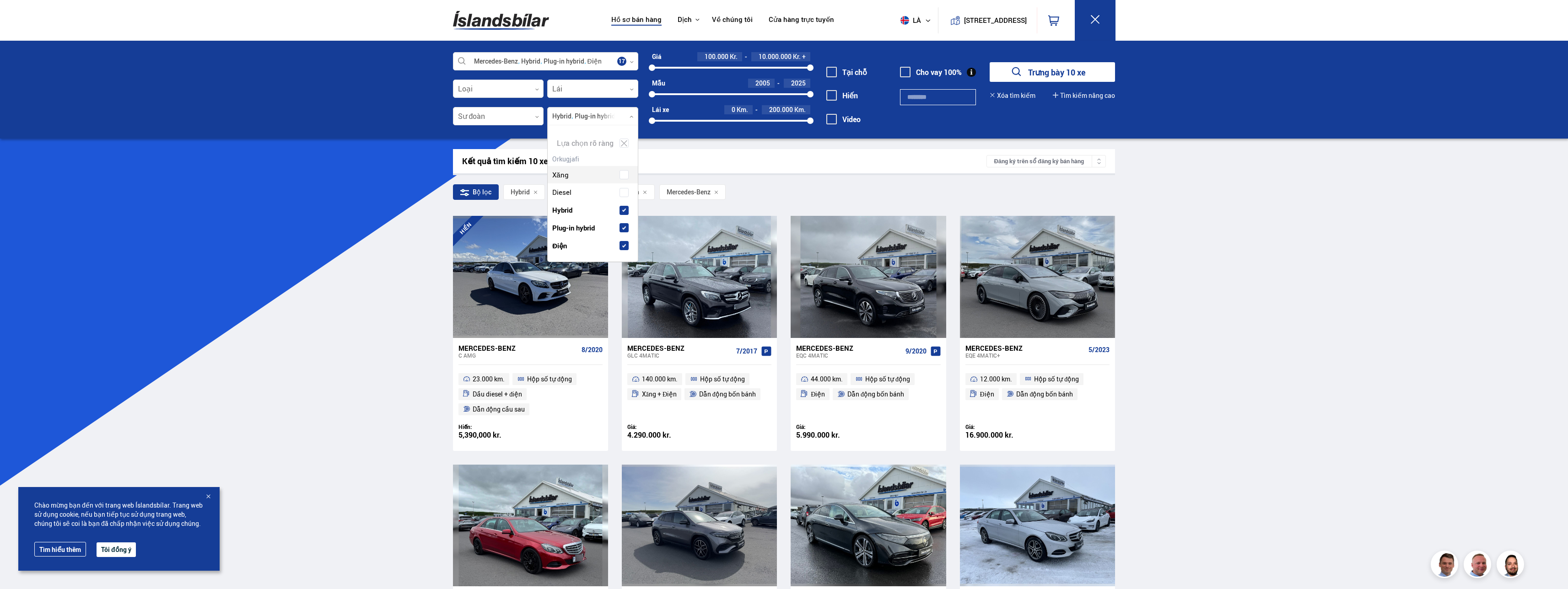
click at [754, 150] on div "Kết quả tìm kiếm 10 xe Đăng ký trên sổ đăng ký bán hàng" at bounding box center [784, 161] width 662 height 24
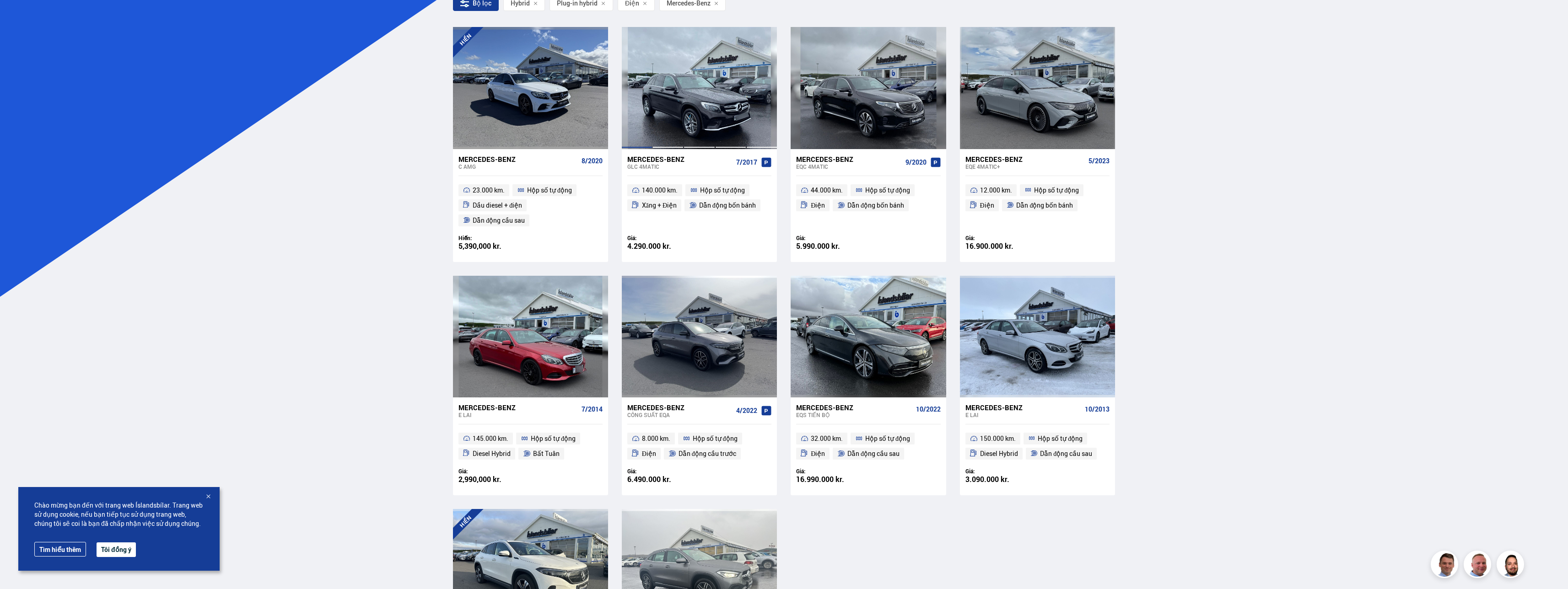
scroll to position [183, 0]
